Goal: Find specific page/section: Find specific page/section

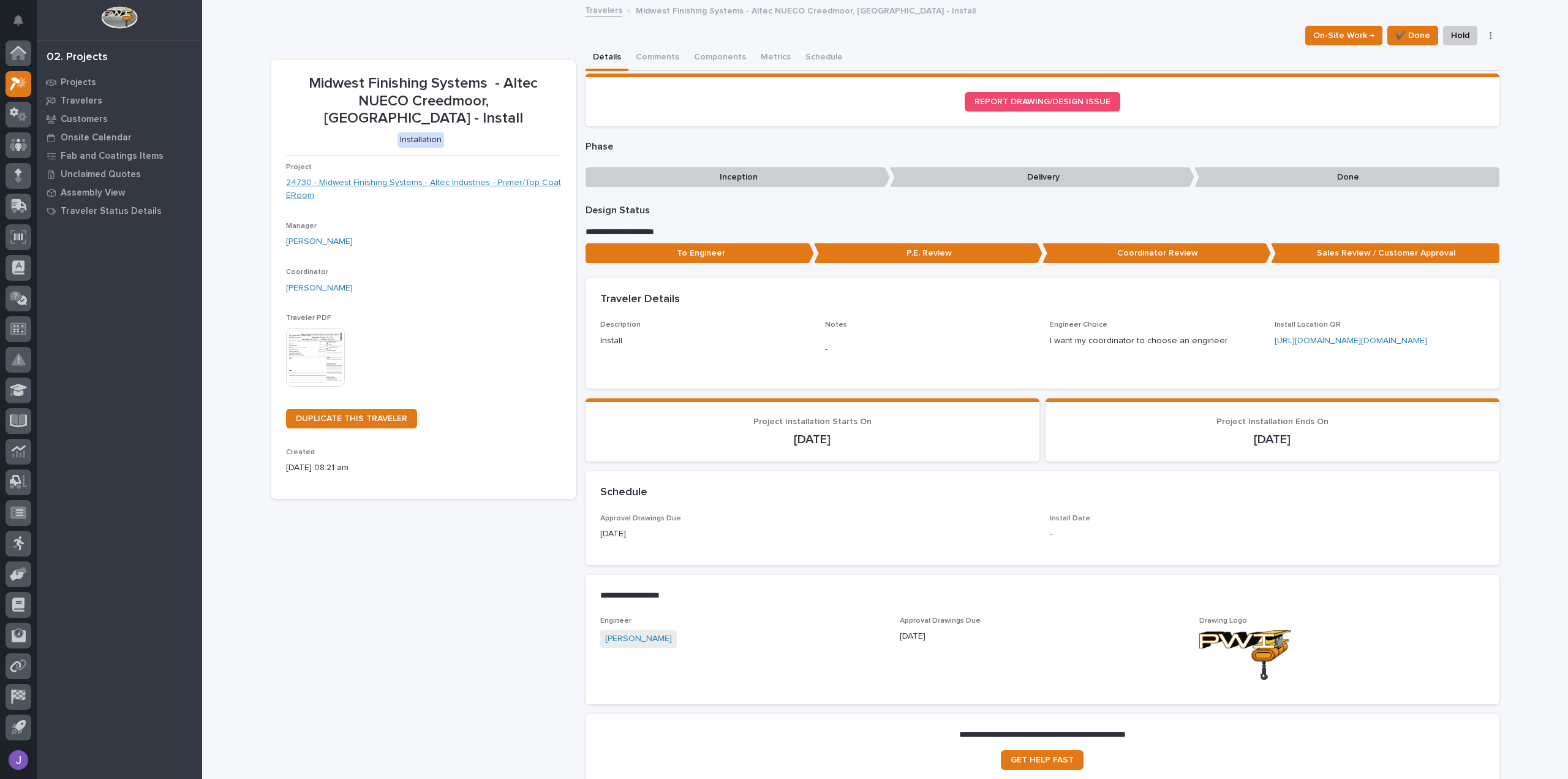
click at [457, 176] on link "24730 - Midwest Finishing Systems - Altec Industries - Primer/Top Coat ERoom" at bounding box center [424, 189] width 275 height 26
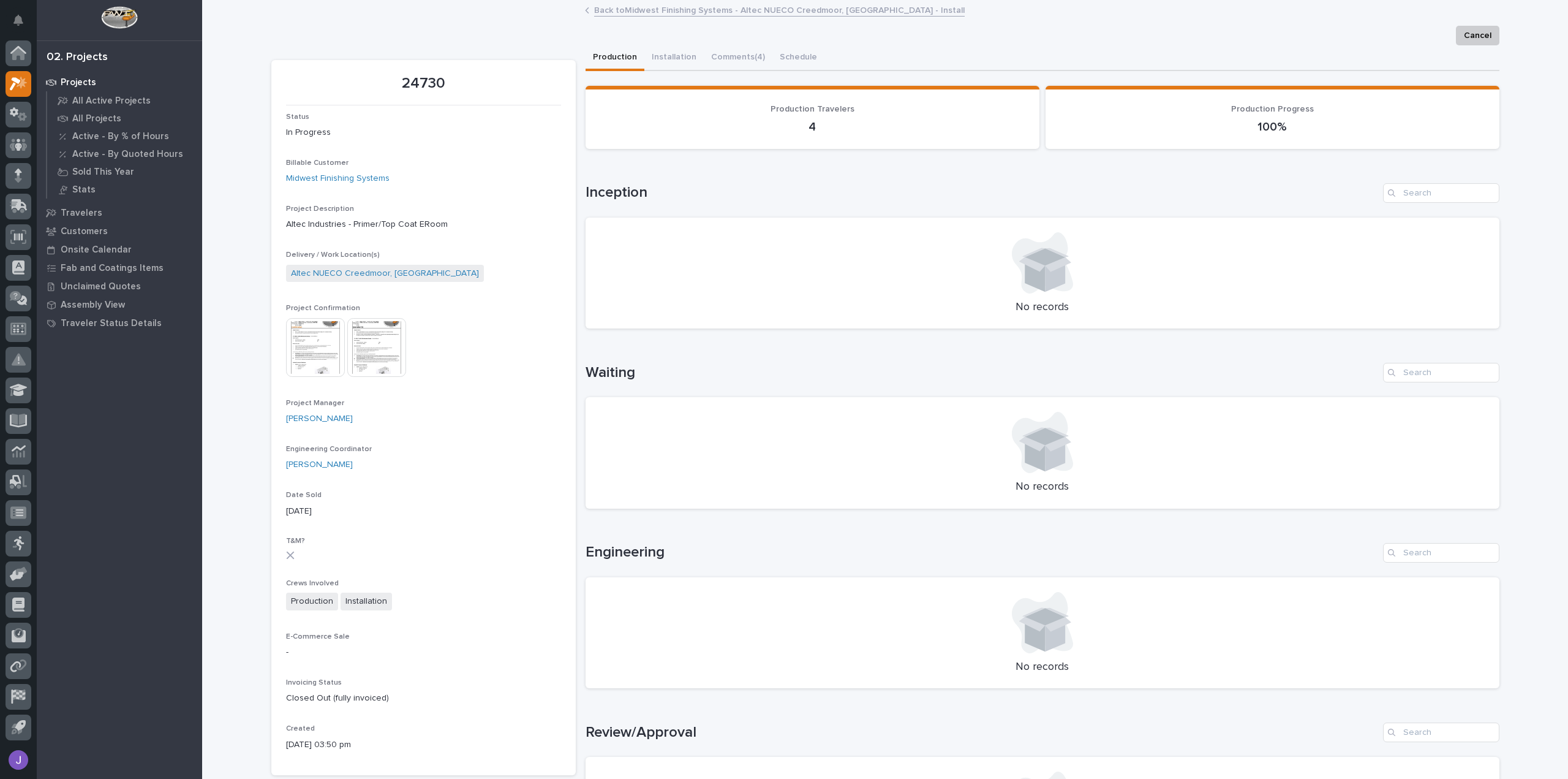
click at [302, 344] on img at bounding box center [315, 347] width 59 height 59
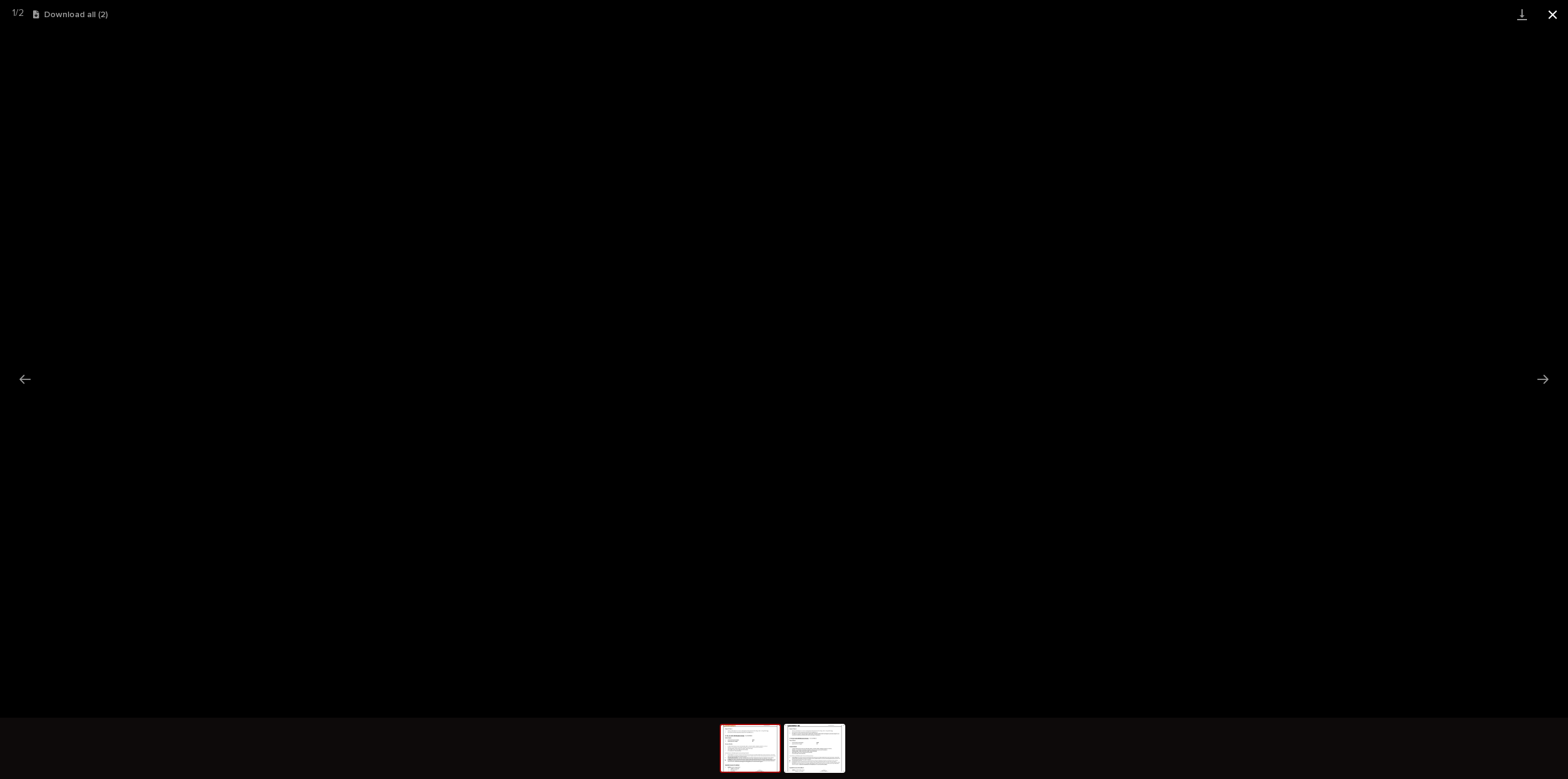
click at [1548, 13] on button "Close gallery" at bounding box center [1553, 15] width 31 height 29
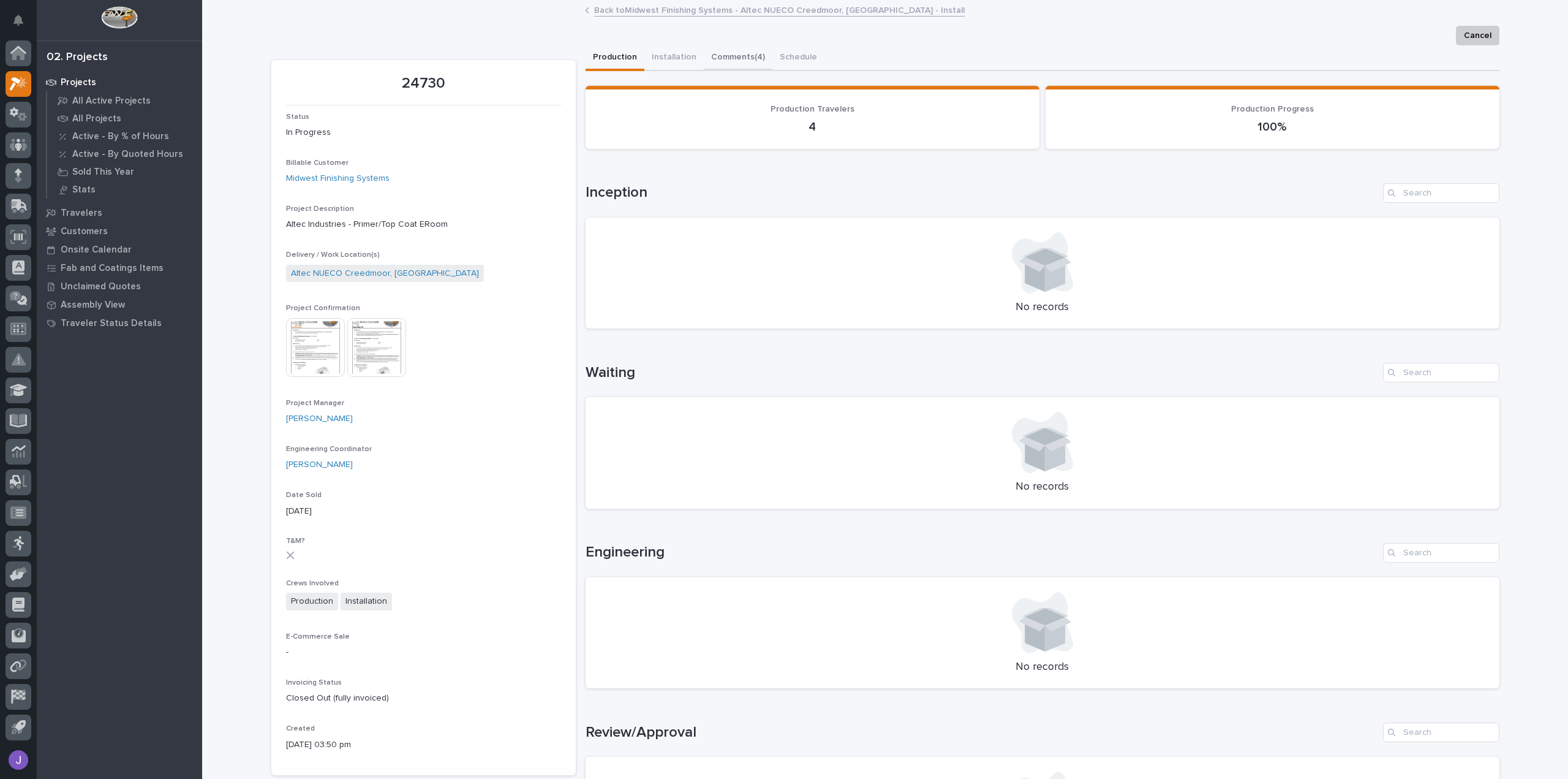
click at [720, 57] on button "Comments (4)" at bounding box center [738, 58] width 68 height 26
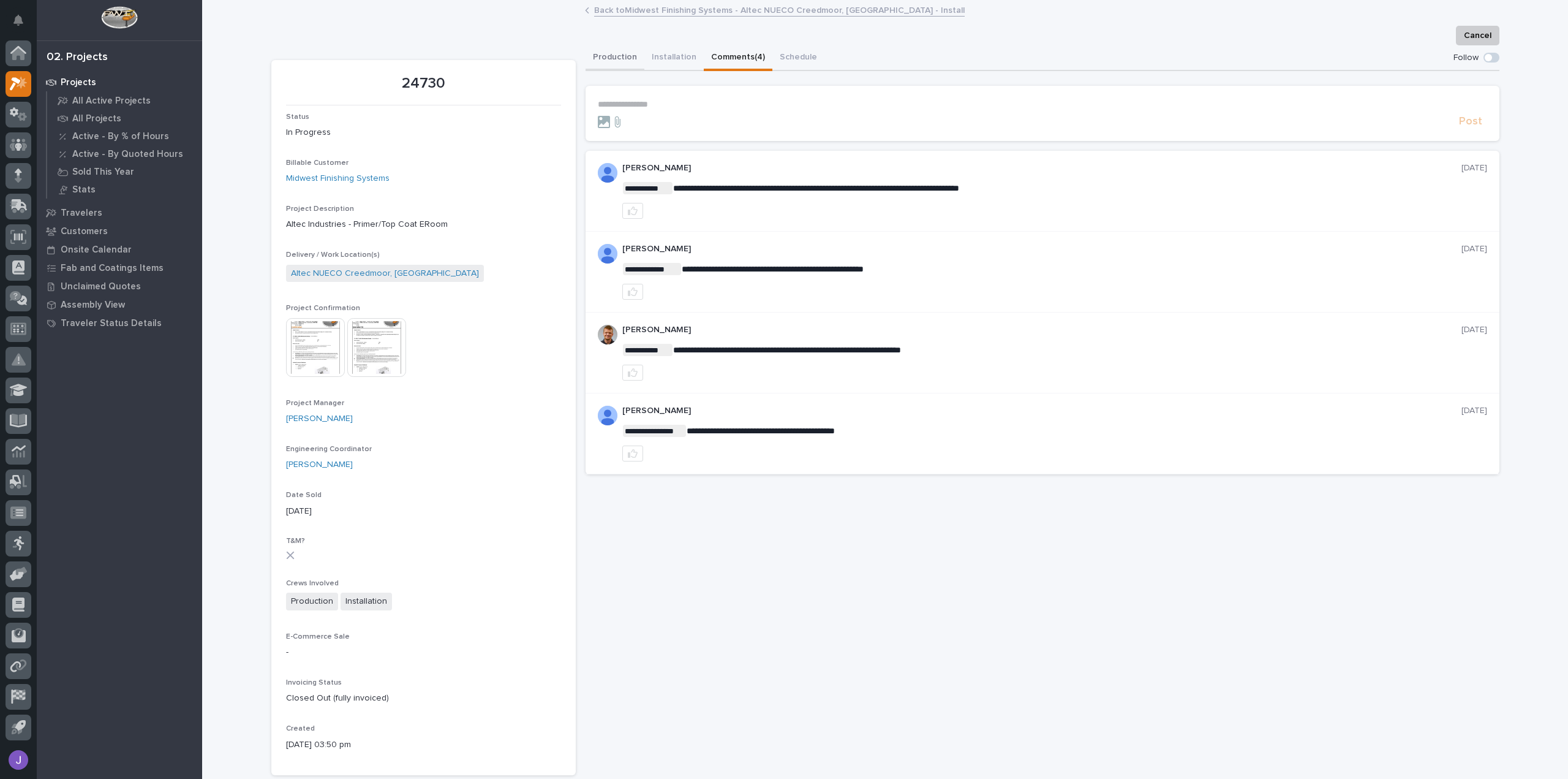
click at [614, 61] on button "Production" at bounding box center [615, 58] width 59 height 26
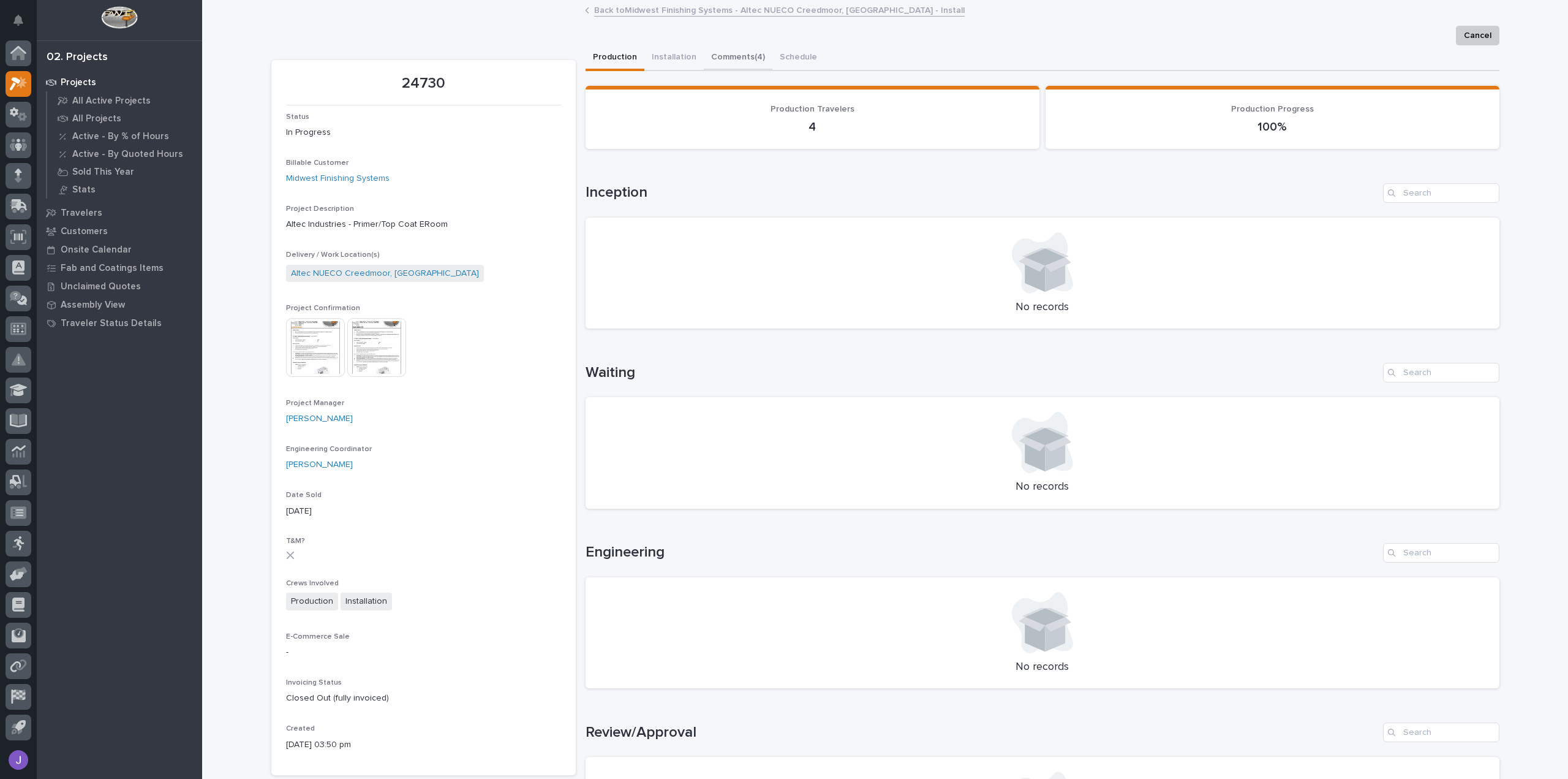
drag, startPoint x: 735, startPoint y: 64, endPoint x: 722, endPoint y: 58, distance: 14.3
click at [735, 64] on button "Comments (4)" at bounding box center [738, 58] width 68 height 26
